Goal: Browse casually

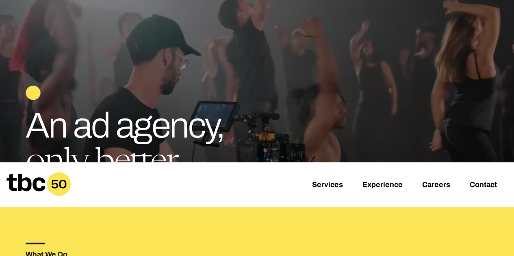
scroll to position [21, 0]
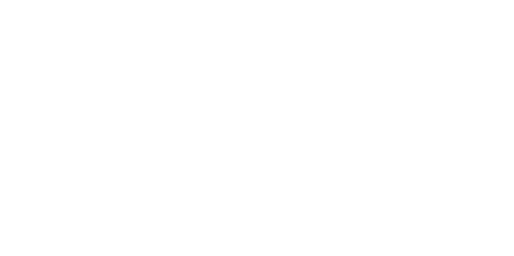
scroll to position [18, 0]
